Goal: Task Accomplishment & Management: Manage account settings

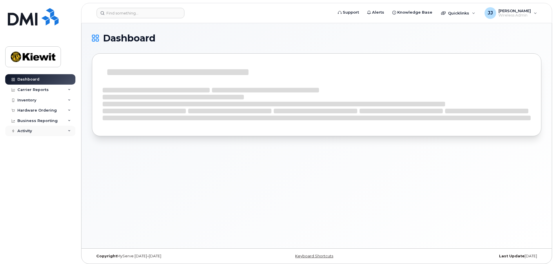
click at [26, 132] on div "Activity" at bounding box center [24, 131] width 15 height 5
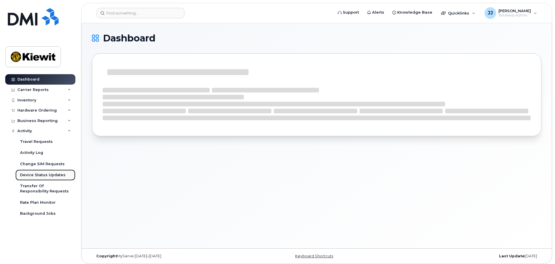
click at [34, 171] on link "Device Status Updates" at bounding box center [45, 175] width 60 height 11
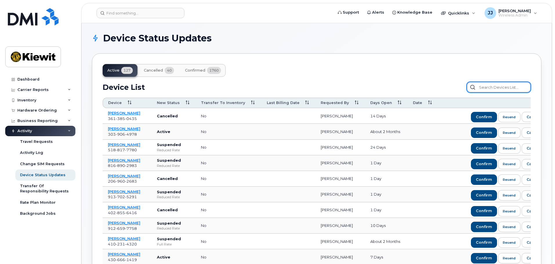
click at [482, 87] on input "text" at bounding box center [499, 87] width 64 height 10
type input "brad smith"
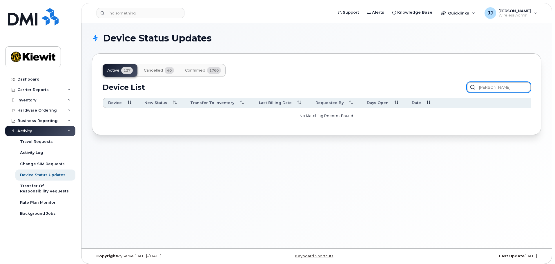
drag, startPoint x: 503, startPoint y: 89, endPoint x: 452, endPoint y: 87, distance: 50.5
click at [452, 87] on div "Device List brad smith" at bounding box center [317, 87] width 428 height 10
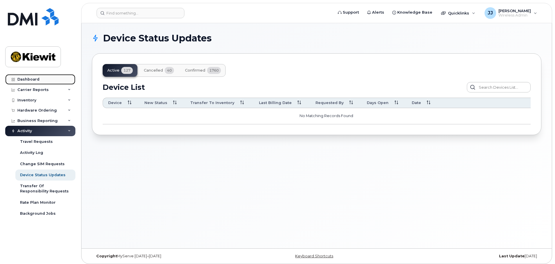
click at [42, 79] on link "Dashboard" at bounding box center [40, 79] width 70 height 10
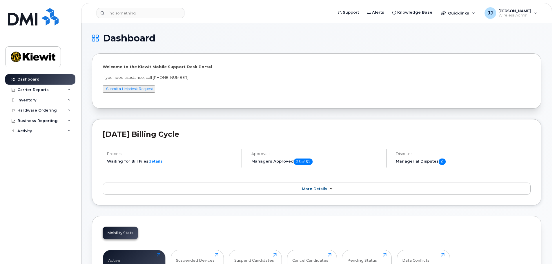
click at [325, 191] on span "More Details" at bounding box center [315, 189] width 26 height 4
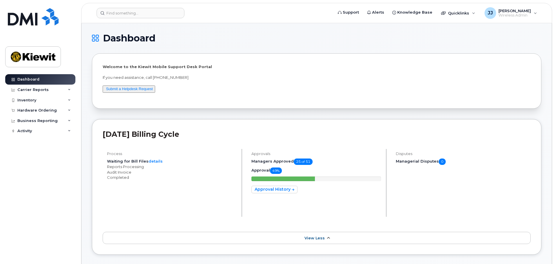
click at [313, 236] on span "View Less" at bounding box center [315, 238] width 20 height 4
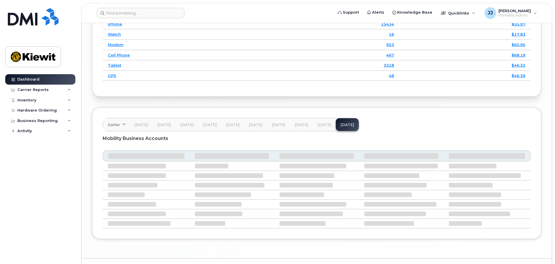
scroll to position [886, 0]
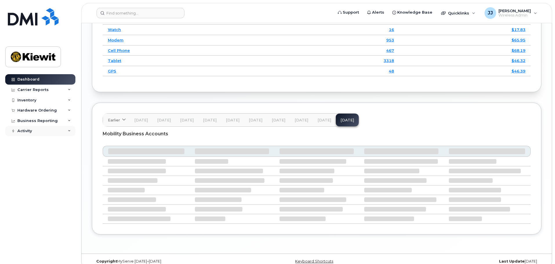
click at [36, 133] on div "Activity" at bounding box center [40, 131] width 70 height 10
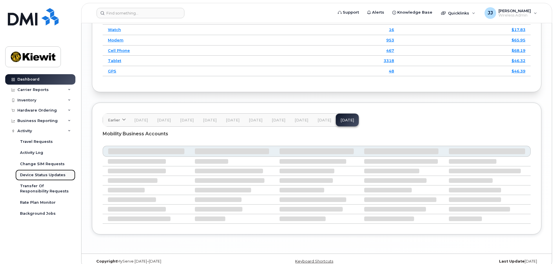
click at [46, 176] on div "Device Status Updates" at bounding box center [43, 175] width 46 height 5
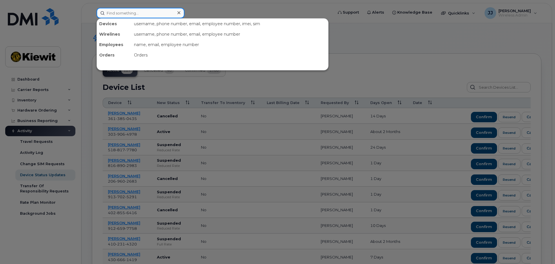
click at [131, 12] on input at bounding box center [141, 13] width 88 height 10
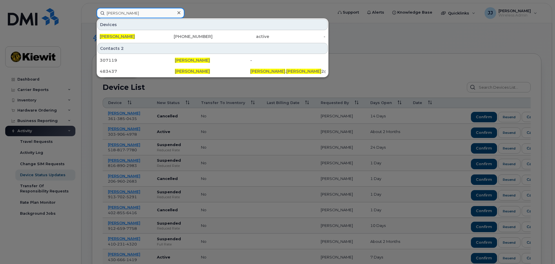
type input "brad smith"
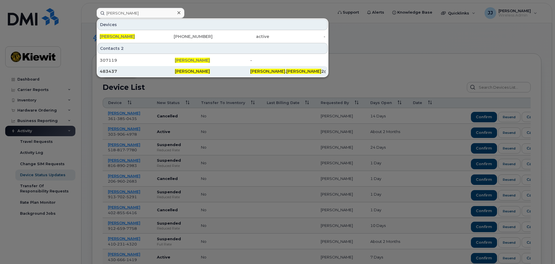
click at [111, 74] on div "483437" at bounding box center [137, 71] width 75 height 10
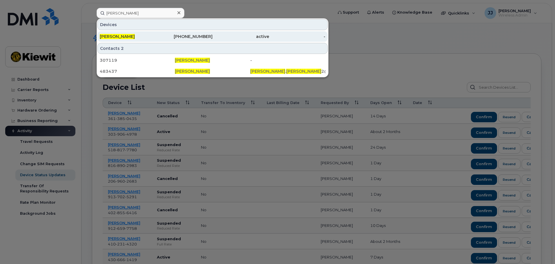
click at [162, 39] on div "303-304-4209" at bounding box center [184, 37] width 57 height 6
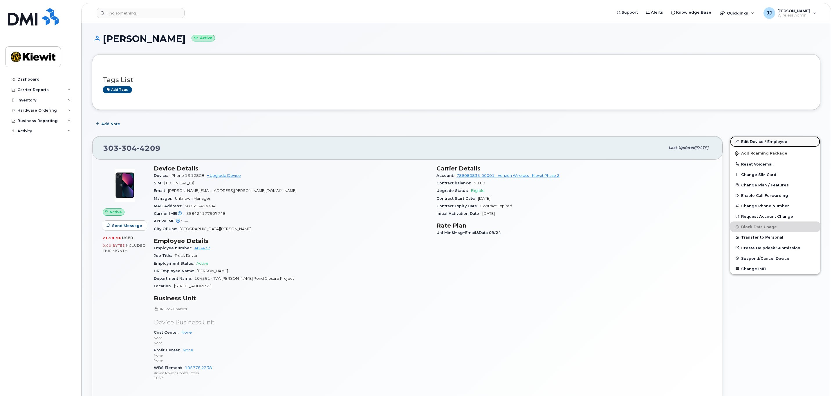
click at [770, 145] on link "Edit Device / Employee" at bounding box center [775, 141] width 90 height 10
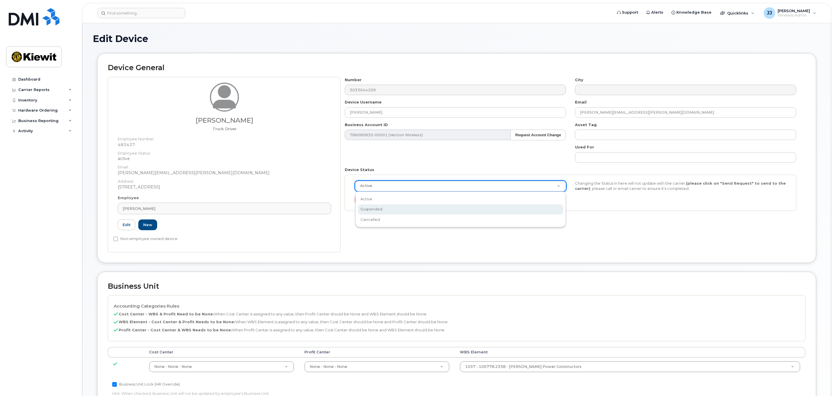
scroll to position [0, 2]
select select "suspended"
click at [383, 203] on button "Send Request" at bounding box center [373, 200] width 39 height 11
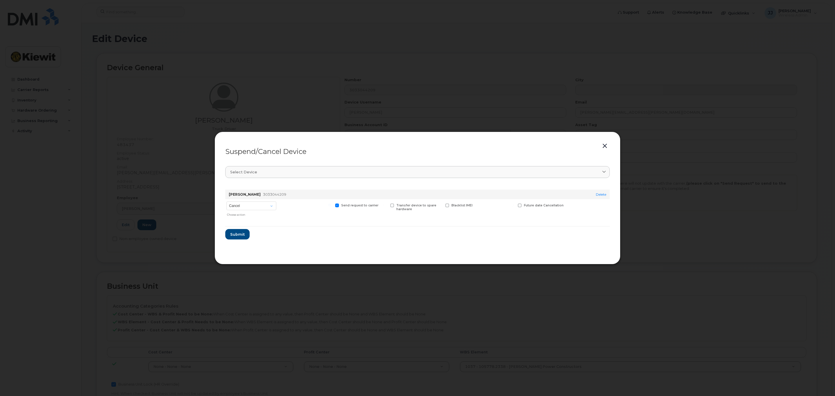
click at [274, 212] on div "Choose action" at bounding box center [251, 214] width 49 height 6
click at [272, 209] on select "Cancel Suspend - Reduced Rate Suspend - Full Rate Suspend - Lost Device/Stolen …" at bounding box center [252, 206] width 50 height 9
click at [227, 202] on select "Cancel Suspend - Reduced Rate Suspend - Full Rate Suspend - Lost Device/Stolen …" at bounding box center [252, 206] width 50 height 9
click at [240, 233] on span "Submit" at bounding box center [237, 235] width 15 height 6
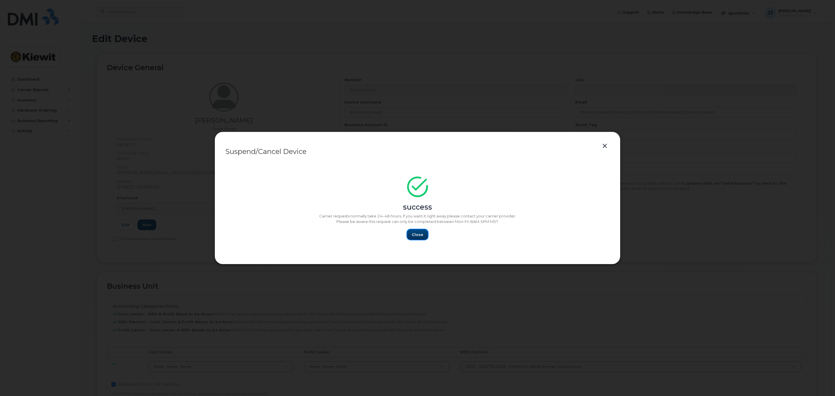
click at [414, 235] on span "Close" at bounding box center [418, 235] width 12 height 6
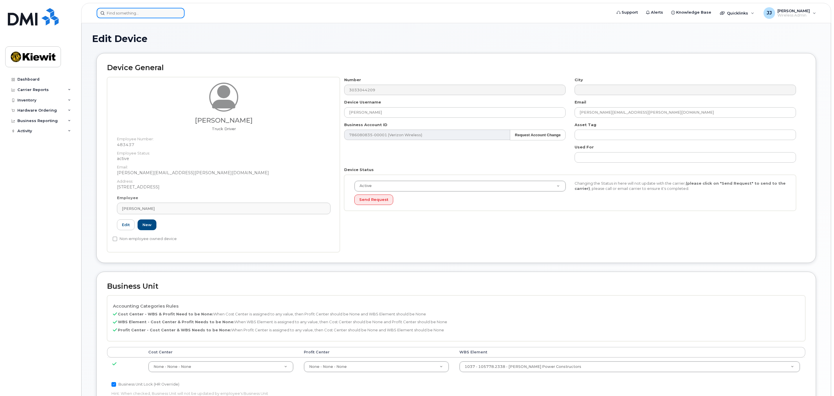
click at [145, 15] on input at bounding box center [141, 13] width 88 height 10
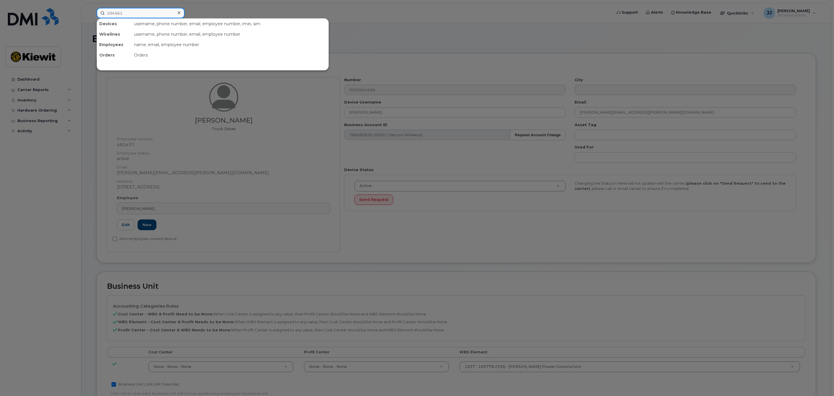
type input "104561"
